Goal: Task Accomplishment & Management: Manage account settings

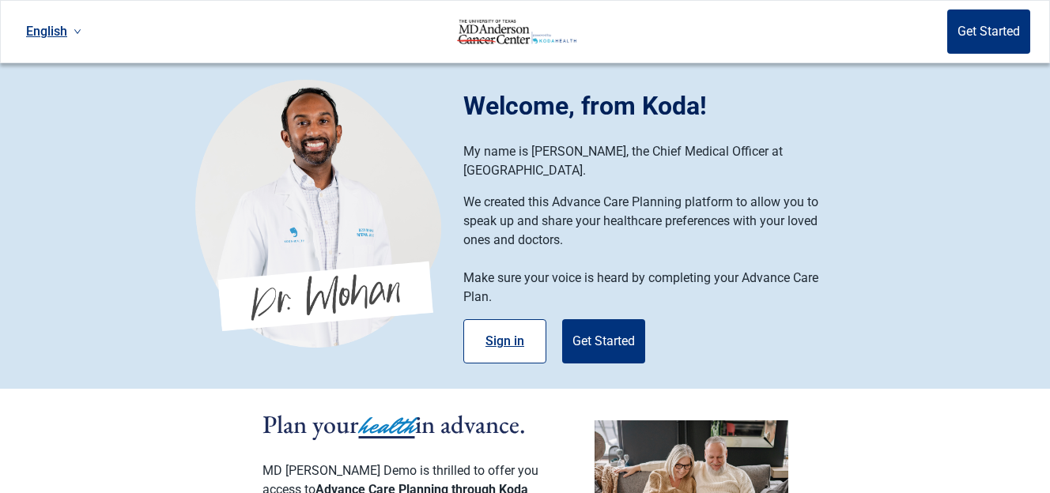
click at [518, 335] on button "Sign in" at bounding box center [504, 341] width 83 height 44
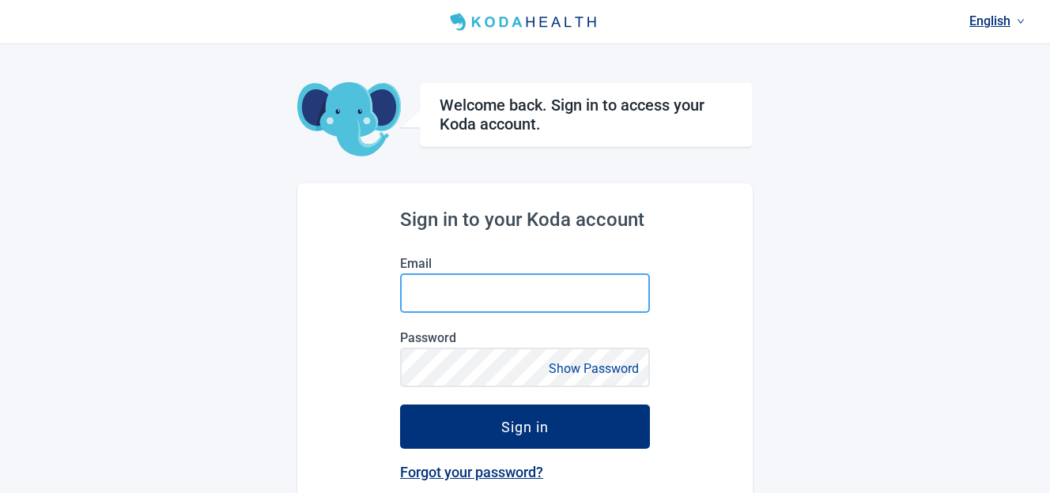
click at [507, 300] on input "Email" at bounding box center [525, 293] width 250 height 40
type input "[PERSON_NAME][EMAIL_ADDRESS][DOMAIN_NAME]"
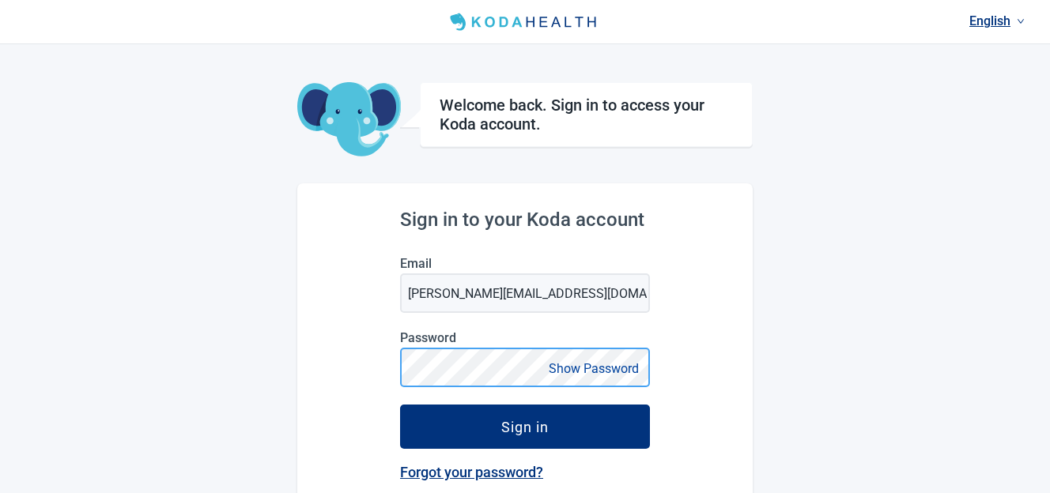
click at [400, 405] on button "Sign in" at bounding box center [525, 427] width 250 height 44
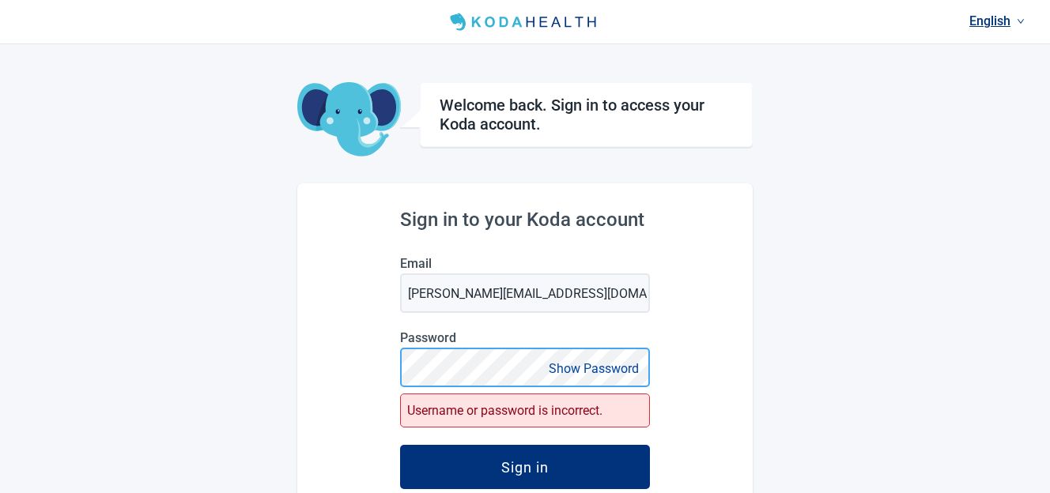
click at [400, 445] on button "Sign in" at bounding box center [525, 467] width 250 height 44
